Goal: Information Seeking & Learning: Learn about a topic

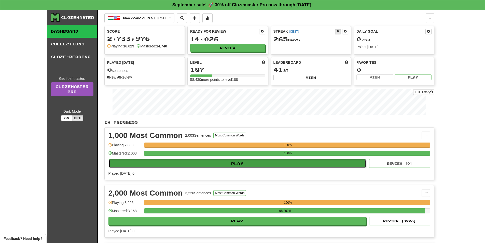
click at [234, 164] on button "Play" at bounding box center [238, 163] width 258 height 9
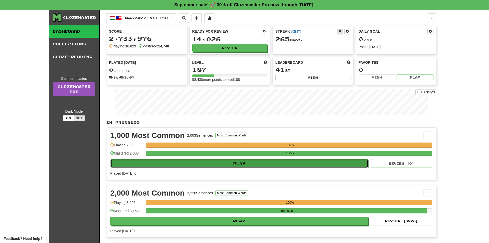
select select "**"
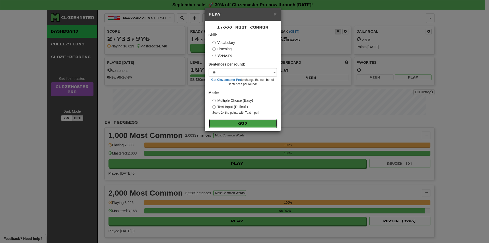
click at [237, 122] on button "Go" at bounding box center [243, 123] width 68 height 9
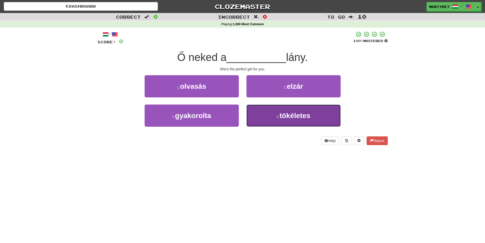
click at [298, 118] on span "tökéletes" at bounding box center [295, 116] width 31 height 8
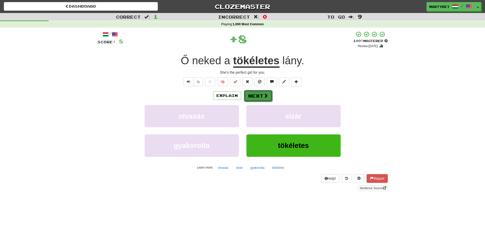
click at [254, 99] on button "Next" at bounding box center [258, 96] width 29 height 12
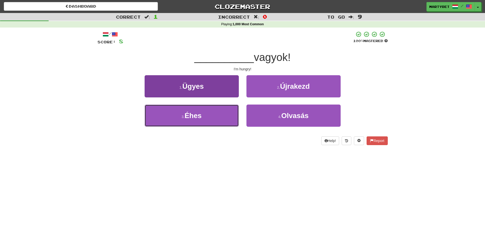
click at [193, 116] on span "Éhes" at bounding box center [193, 116] width 17 height 8
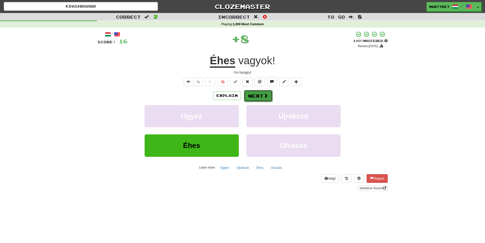
click at [262, 96] on button "Next" at bounding box center [258, 96] width 29 height 12
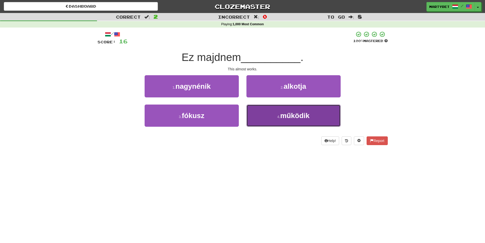
click at [296, 116] on span "működik" at bounding box center [294, 116] width 29 height 8
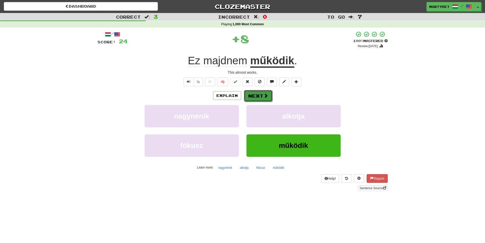
click at [258, 97] on button "Next" at bounding box center [258, 96] width 29 height 12
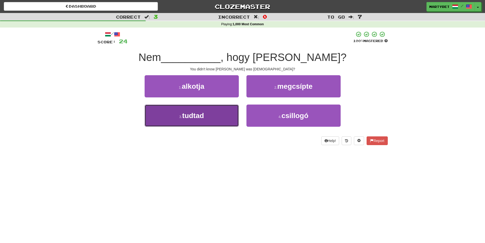
click at [190, 115] on span "tudtad" at bounding box center [193, 116] width 22 height 8
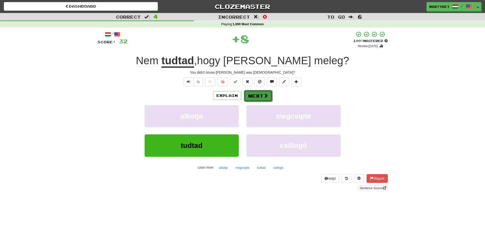
click at [260, 96] on button "Next" at bounding box center [258, 96] width 29 height 12
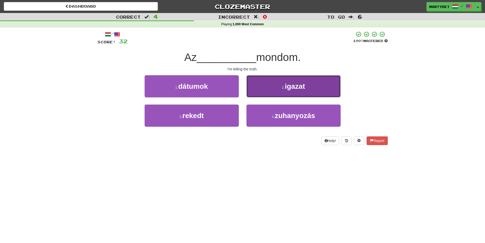
click at [300, 85] on span "igazat" at bounding box center [295, 86] width 20 height 8
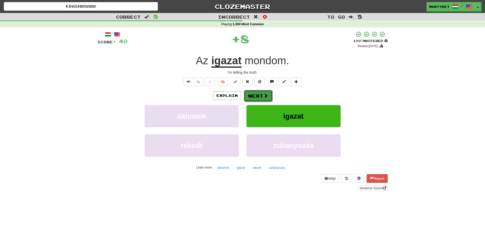
click at [257, 94] on button "Next" at bounding box center [258, 96] width 29 height 12
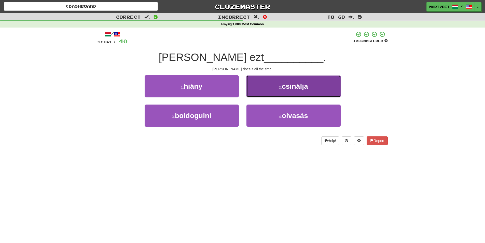
click at [303, 90] on button "2 . csinálja" at bounding box center [294, 86] width 94 height 22
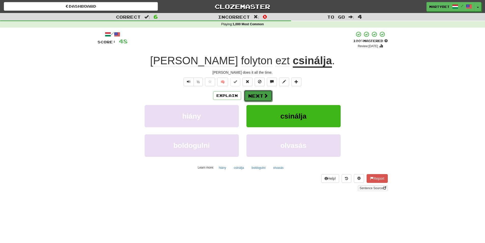
click at [264, 95] on span at bounding box center [266, 95] width 5 height 5
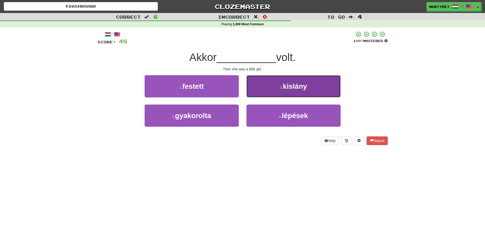
click at [296, 88] on span "kislány" at bounding box center [295, 86] width 24 height 8
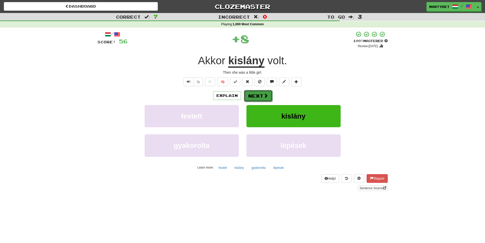
click at [256, 94] on button "Next" at bounding box center [258, 96] width 29 height 12
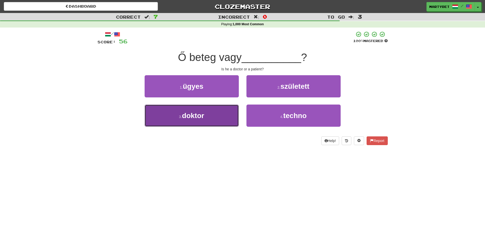
click at [198, 115] on span "doktor" at bounding box center [193, 116] width 22 height 8
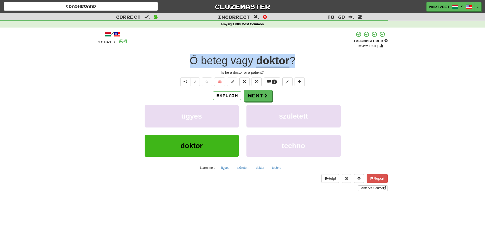
drag, startPoint x: 188, startPoint y: 61, endPoint x: 306, endPoint y: 63, distance: 117.9
click at [306, 63] on div "Ő beteg vagy doktor ?" at bounding box center [243, 61] width 290 height 14
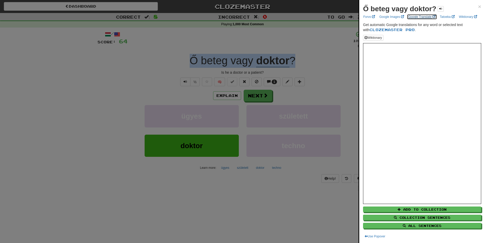
click at [417, 17] on link "Google Translate" at bounding box center [422, 17] width 30 height 6
click at [478, 6] on span "×" at bounding box center [479, 7] width 3 height 6
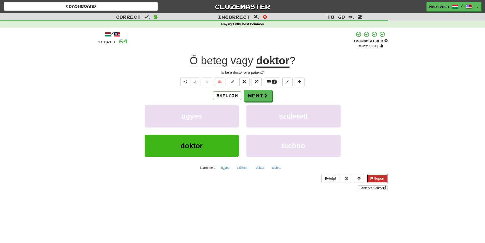
click at [377, 178] on button "Report" at bounding box center [377, 178] width 21 height 9
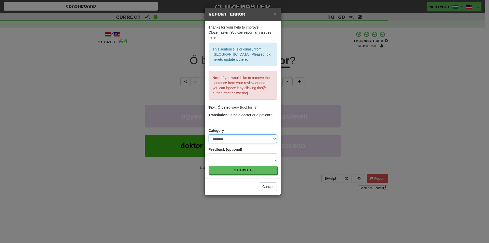
click at [274, 137] on select "**********" at bounding box center [243, 138] width 68 height 9
select select "**********"
click at [209, 134] on select "**********" at bounding box center [243, 138] width 68 height 9
click at [213, 156] on textarea at bounding box center [243, 157] width 68 height 9
paste textarea "**********"
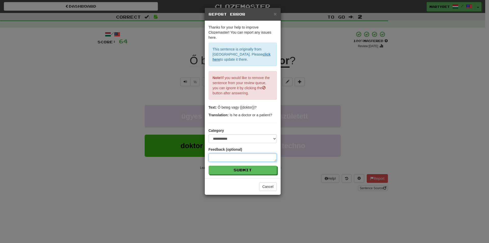
type textarea "**********"
type textarea "*"
type textarea "**********"
click at [265, 185] on button "Cancel" at bounding box center [268, 186] width 18 height 9
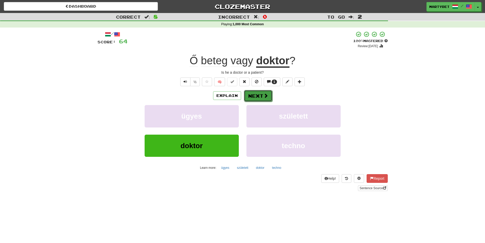
click at [255, 96] on button "Next" at bounding box center [258, 96] width 29 height 12
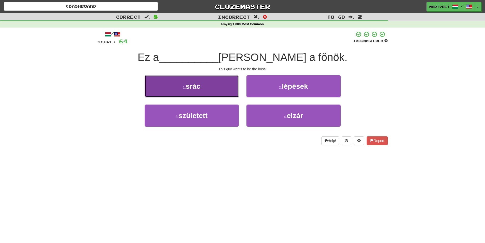
click at [194, 88] on span "srác" at bounding box center [193, 86] width 15 height 8
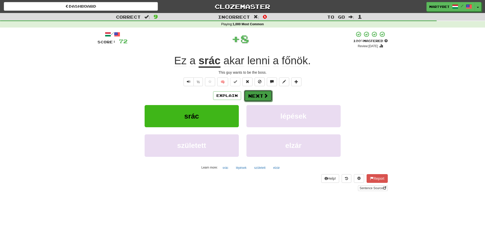
click at [261, 94] on button "Next" at bounding box center [258, 96] width 29 height 12
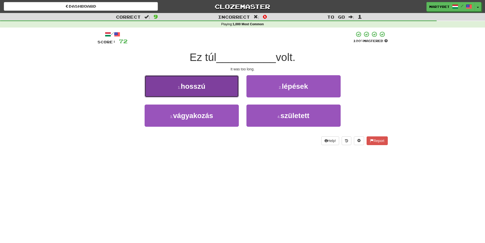
click at [197, 90] on button "1 . hosszú" at bounding box center [192, 86] width 94 height 22
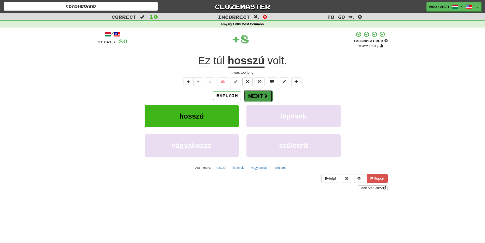
click at [255, 97] on button "Next" at bounding box center [258, 96] width 29 height 12
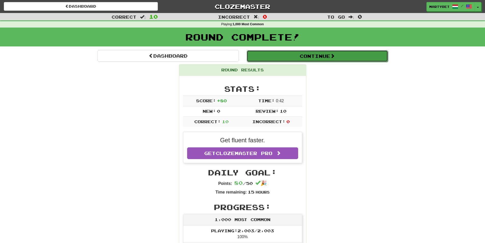
click at [303, 55] on button "Continue" at bounding box center [317, 56] width 141 height 12
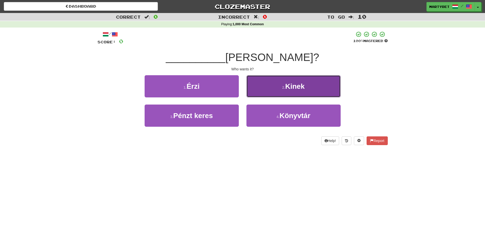
click at [298, 84] on span "Kinek" at bounding box center [294, 86] width 19 height 8
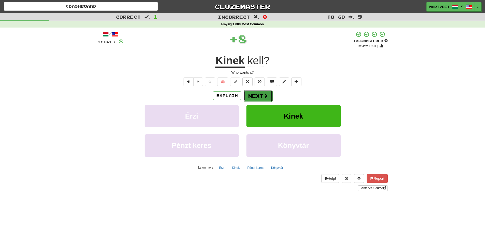
click at [257, 94] on button "Next" at bounding box center [258, 96] width 29 height 12
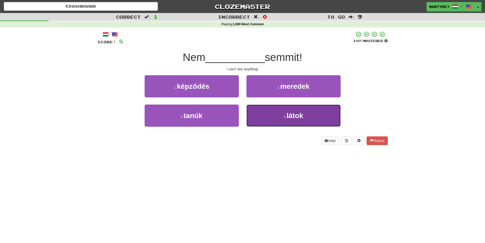
click at [296, 114] on span "látok" at bounding box center [295, 116] width 17 height 8
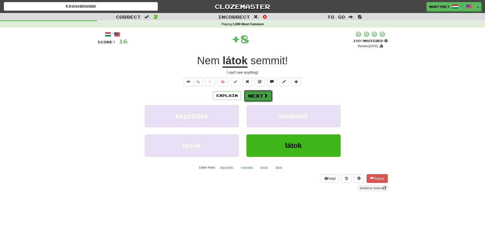
click at [259, 98] on button "Next" at bounding box center [258, 96] width 29 height 12
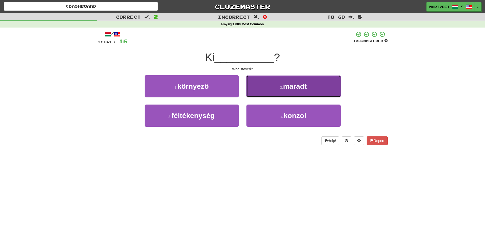
click at [293, 86] on span "maradt" at bounding box center [295, 86] width 24 height 8
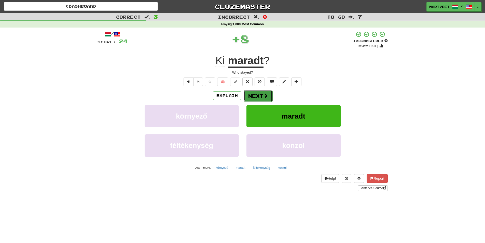
click at [261, 94] on button "Next" at bounding box center [258, 96] width 29 height 12
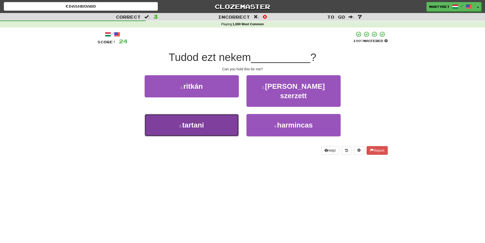
click at [188, 121] on span "tartani" at bounding box center [193, 125] width 22 height 8
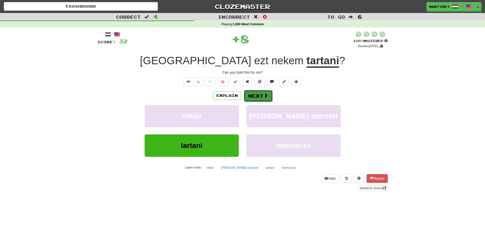
click at [251, 98] on button "Next" at bounding box center [258, 96] width 29 height 12
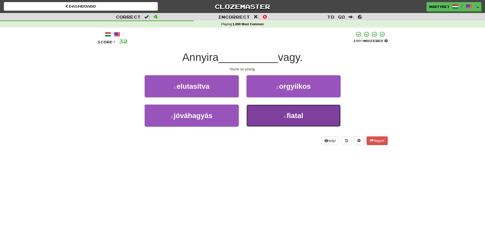
click at [293, 116] on span "fiatal" at bounding box center [295, 116] width 17 height 8
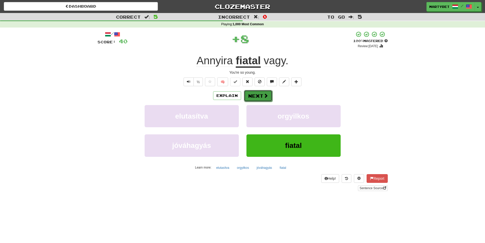
click at [258, 95] on button "Next" at bounding box center [258, 96] width 29 height 12
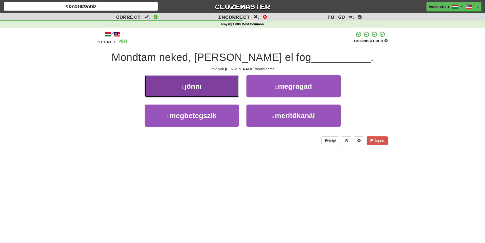
click at [196, 88] on span "jönni" at bounding box center [193, 86] width 17 height 8
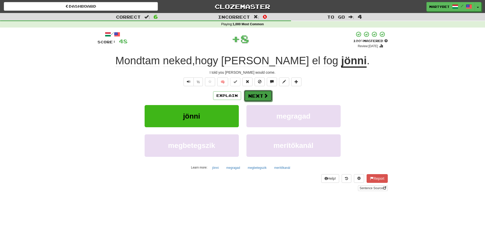
click at [259, 93] on button "Next" at bounding box center [258, 96] width 29 height 12
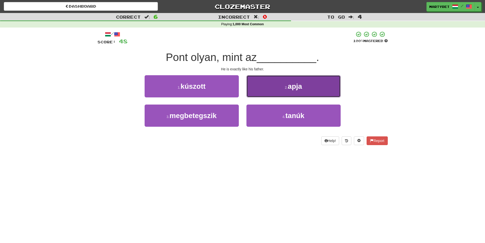
click at [298, 88] on span "apja" at bounding box center [295, 86] width 14 height 8
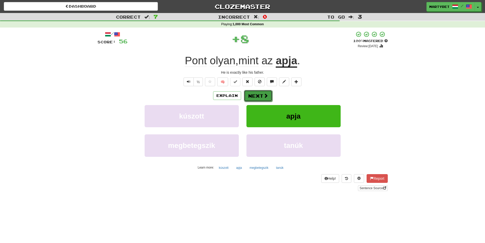
click at [255, 95] on button "Next" at bounding box center [258, 96] width 29 height 12
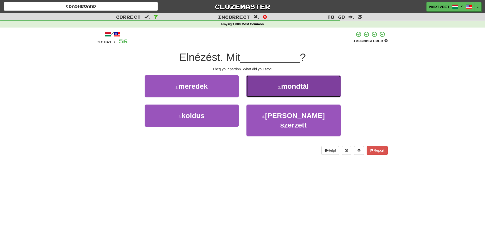
click at [300, 87] on span "mondtál" at bounding box center [295, 86] width 28 height 8
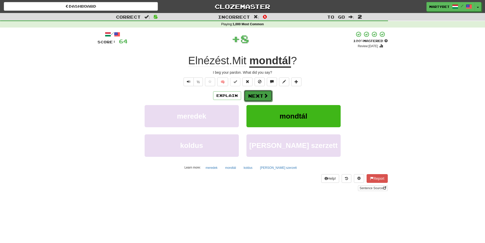
click at [263, 92] on button "Next" at bounding box center [258, 96] width 29 height 12
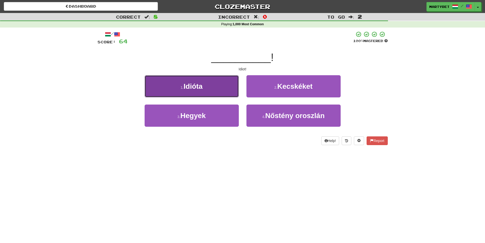
click at [198, 93] on button "1 . Idióta" at bounding box center [192, 86] width 94 height 22
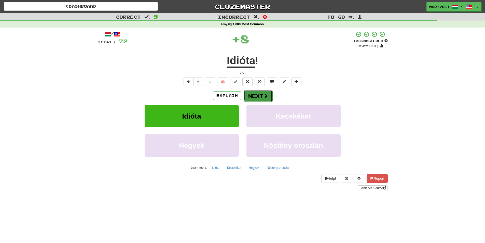
click at [252, 97] on button "Next" at bounding box center [258, 96] width 29 height 12
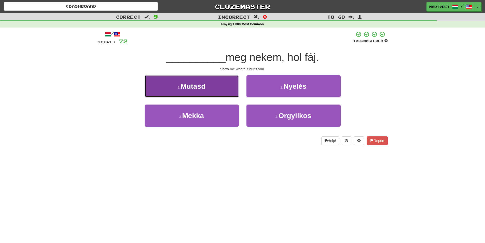
click at [195, 93] on button "1 . Mutasd" at bounding box center [192, 86] width 94 height 22
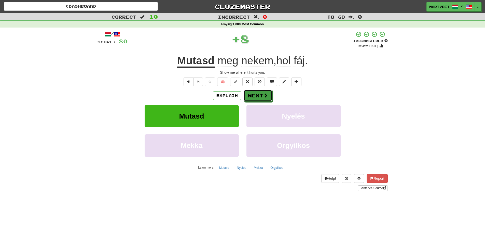
click at [257, 92] on button "Next" at bounding box center [258, 96] width 29 height 12
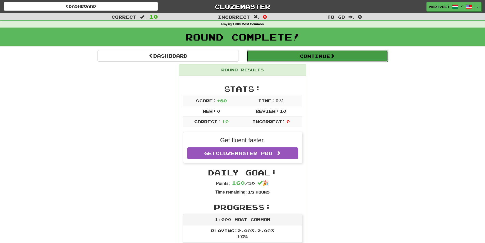
click at [316, 56] on button "Continue" at bounding box center [317, 56] width 141 height 12
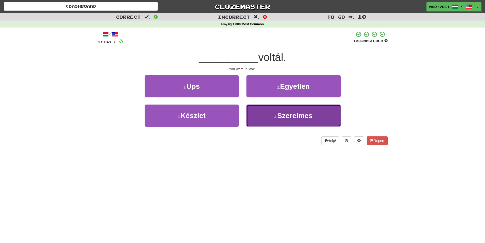
click at [290, 116] on span "Szerelmes" at bounding box center [294, 116] width 35 height 8
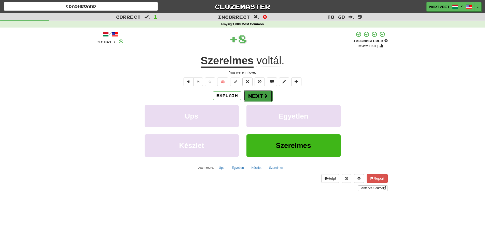
click at [255, 94] on button "Next" at bounding box center [258, 96] width 29 height 12
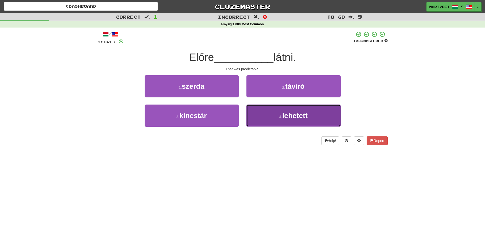
click at [295, 117] on span "lehetett" at bounding box center [294, 116] width 25 height 8
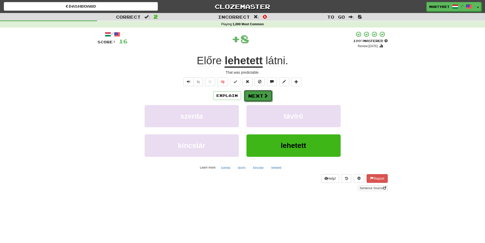
click at [258, 100] on button "Next" at bounding box center [258, 96] width 29 height 12
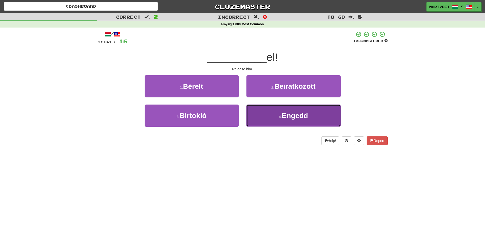
click at [293, 114] on span "Engedd" at bounding box center [295, 116] width 26 height 8
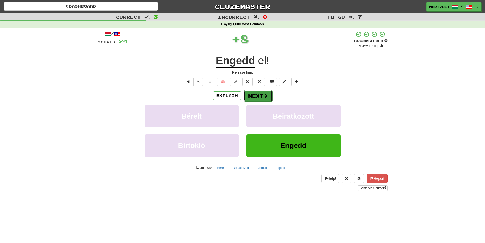
click at [256, 96] on button "Next" at bounding box center [258, 96] width 29 height 12
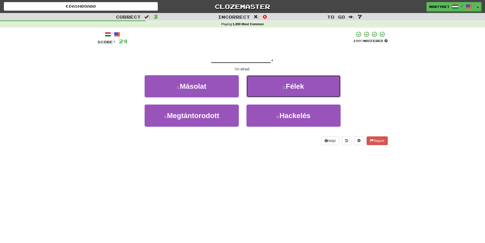
click at [301, 88] on span "Félek" at bounding box center [295, 86] width 18 height 8
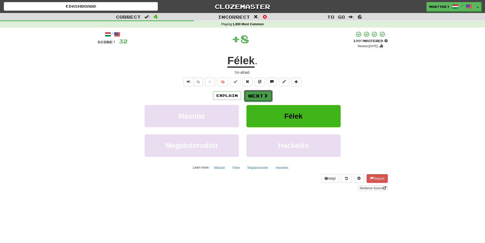
click at [253, 93] on button "Next" at bounding box center [258, 96] width 29 height 12
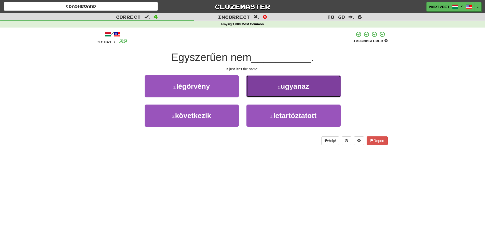
click at [289, 86] on span "ugyanaz" at bounding box center [295, 86] width 29 height 8
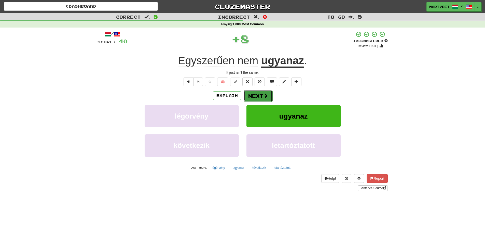
click at [258, 93] on button "Next" at bounding box center [258, 96] width 29 height 12
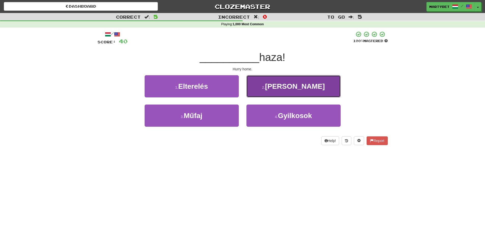
click at [307, 86] on button "2 . [PERSON_NAME]" at bounding box center [294, 86] width 94 height 22
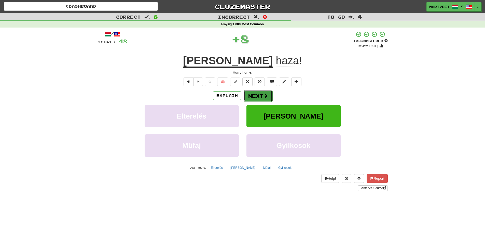
click at [261, 96] on button "Next" at bounding box center [258, 96] width 29 height 12
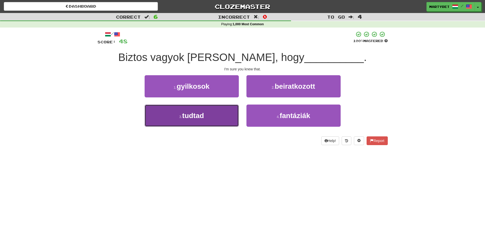
click at [195, 118] on span "tudtad" at bounding box center [193, 116] width 22 height 8
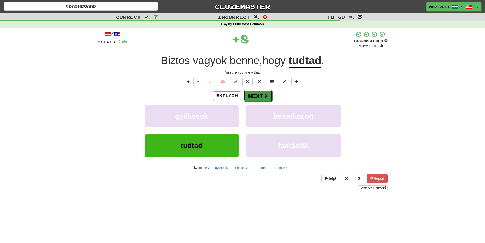
click at [258, 97] on button "Next" at bounding box center [258, 96] width 29 height 12
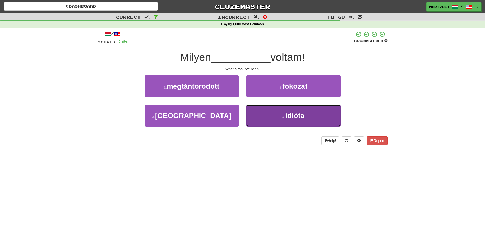
click at [293, 114] on span "idióta" at bounding box center [295, 116] width 19 height 8
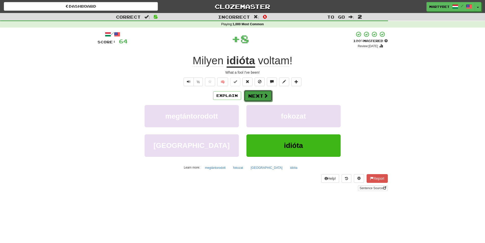
click at [255, 97] on button "Next" at bounding box center [258, 96] width 29 height 12
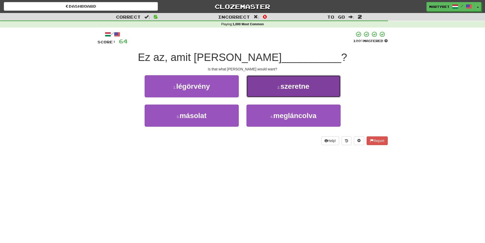
click at [287, 88] on span "szeretne" at bounding box center [295, 86] width 29 height 8
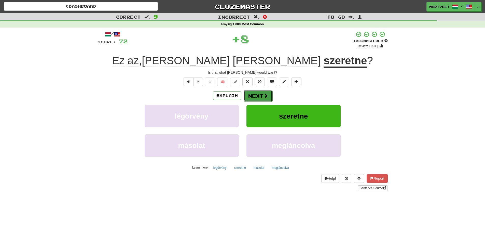
click at [260, 97] on button "Next" at bounding box center [258, 96] width 29 height 12
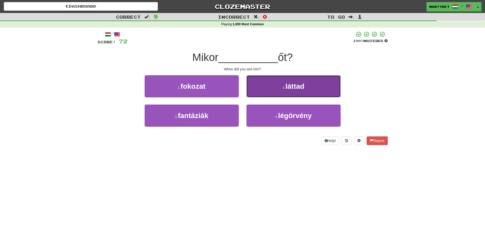
click at [295, 88] on span "láttad" at bounding box center [295, 86] width 19 height 8
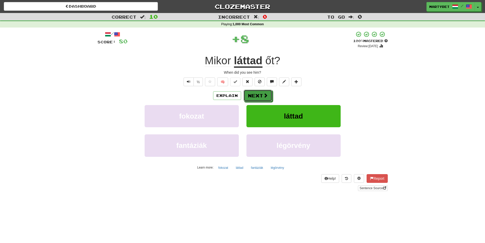
click at [256, 93] on button "Next" at bounding box center [258, 96] width 29 height 12
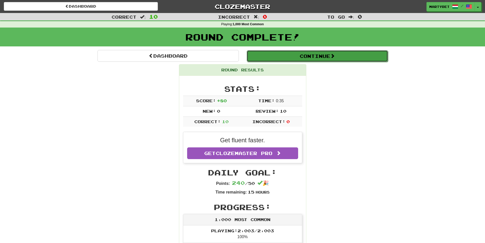
click at [309, 57] on button "Continue" at bounding box center [317, 56] width 141 height 12
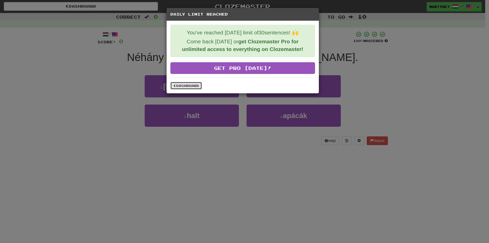
click at [183, 86] on link "Dashboard" at bounding box center [186, 86] width 32 height 8
